Goal: Find specific page/section: Find specific page/section

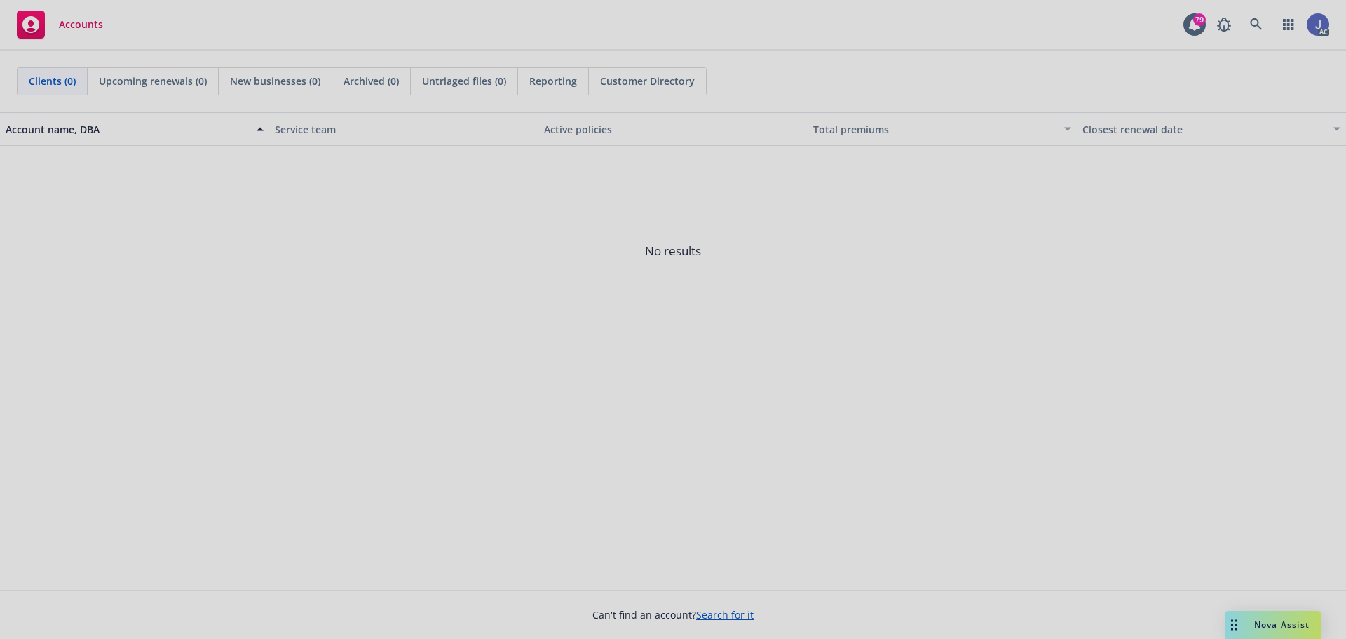
click at [1256, 18] on div at bounding box center [673, 319] width 1346 height 639
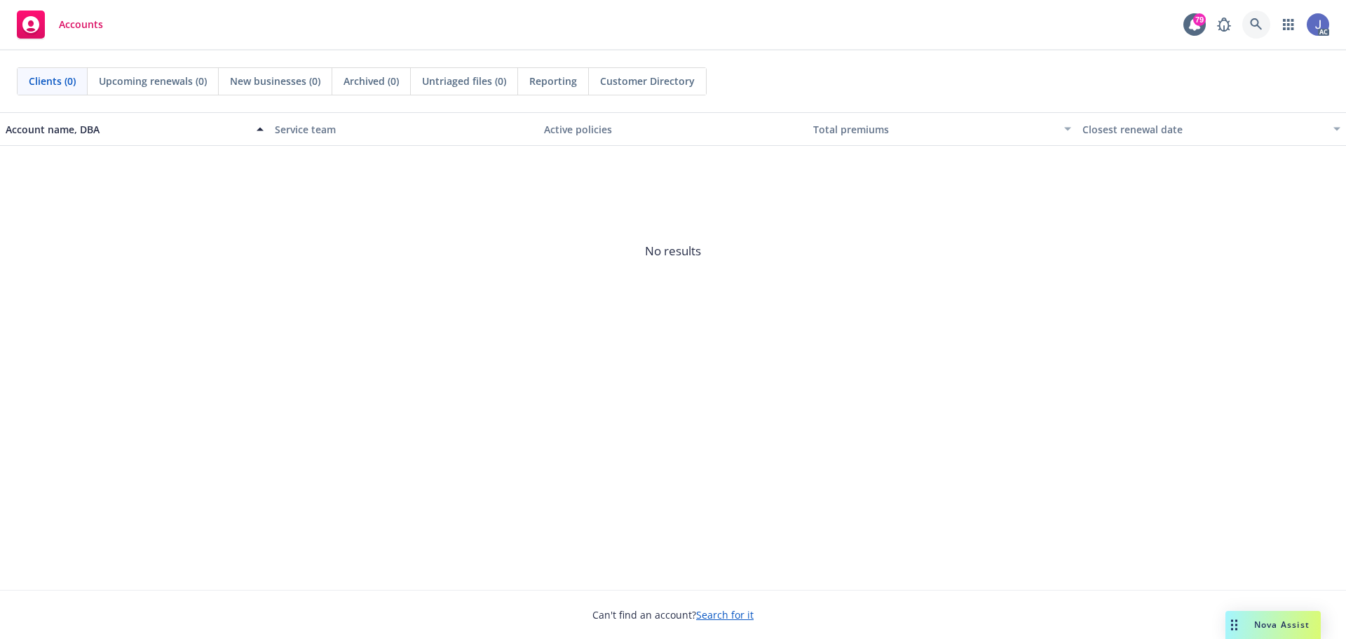
click at [1261, 27] on icon at bounding box center [1256, 24] width 13 height 13
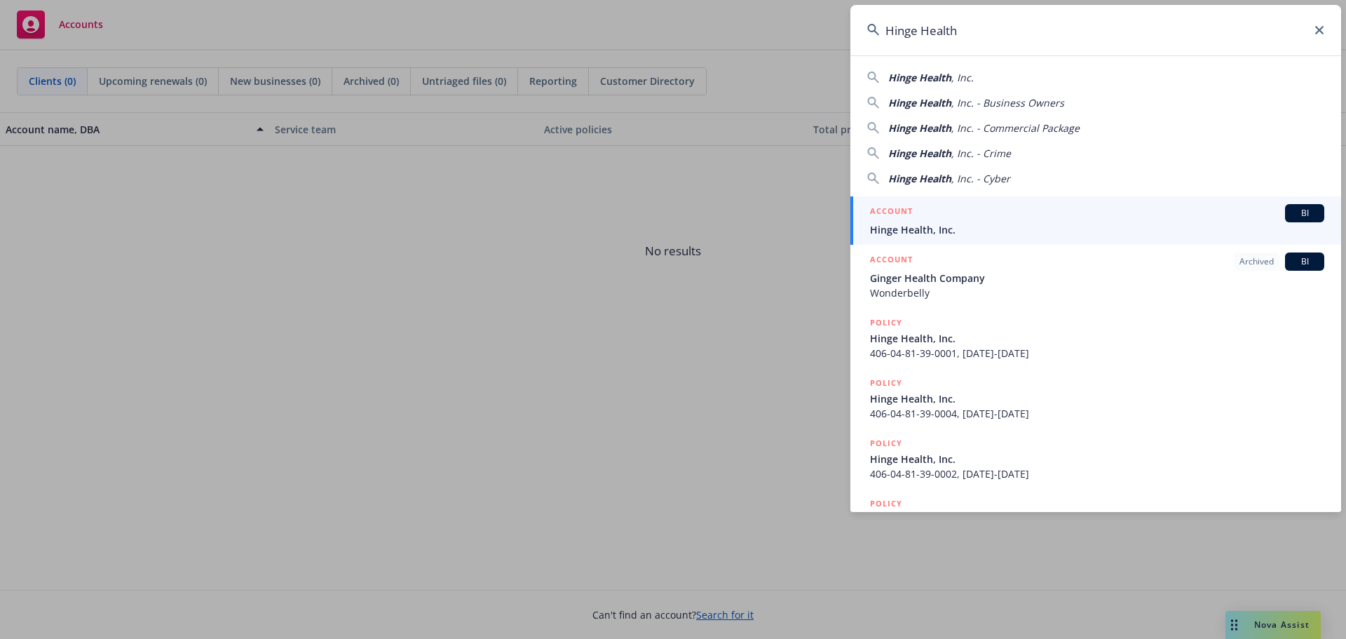
type input "Hinge Health"
click at [1094, 226] on span "Hinge Health, Inc." at bounding box center [1097, 229] width 454 height 15
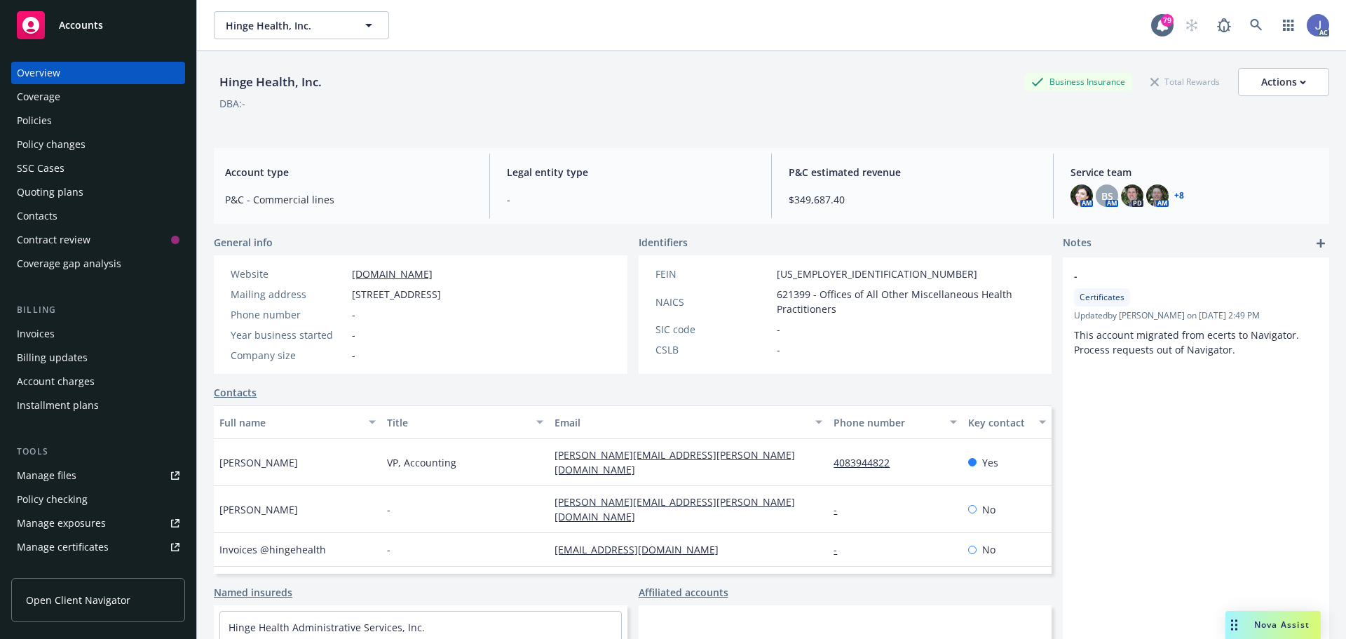
click at [24, 121] on div "Policies" at bounding box center [34, 120] width 35 height 22
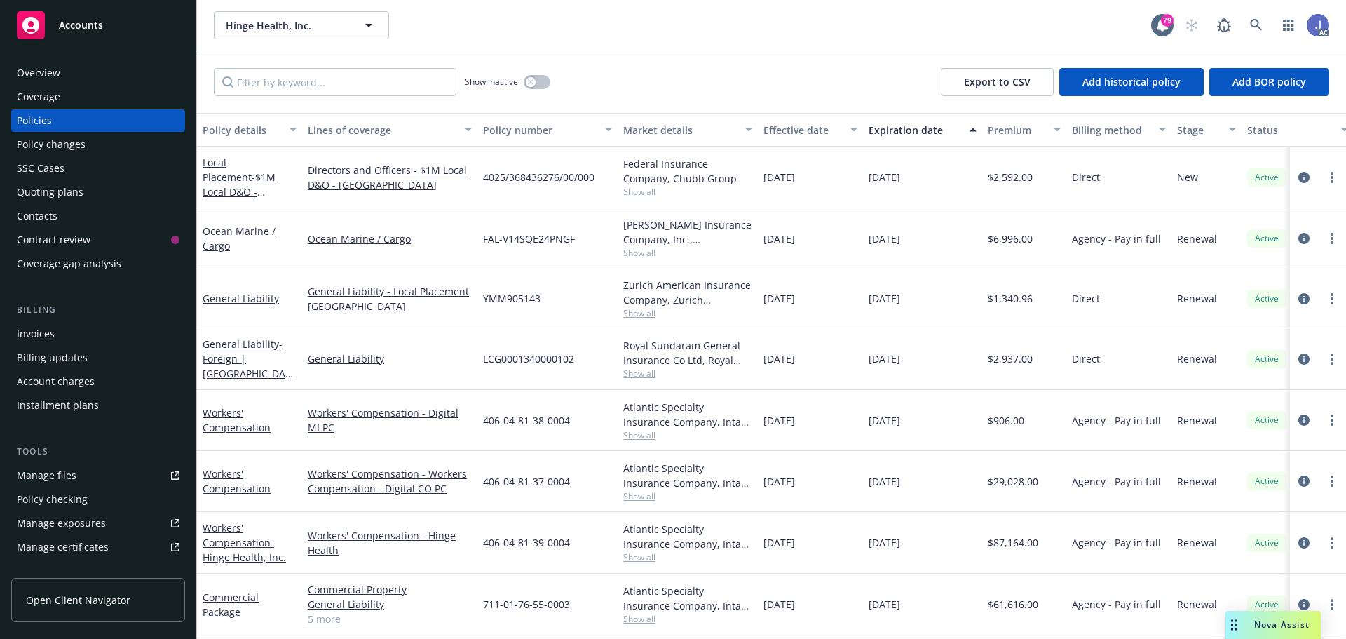
click at [34, 73] on div "Overview" at bounding box center [38, 73] width 43 height 22
